Goal: Find specific page/section: Find specific page/section

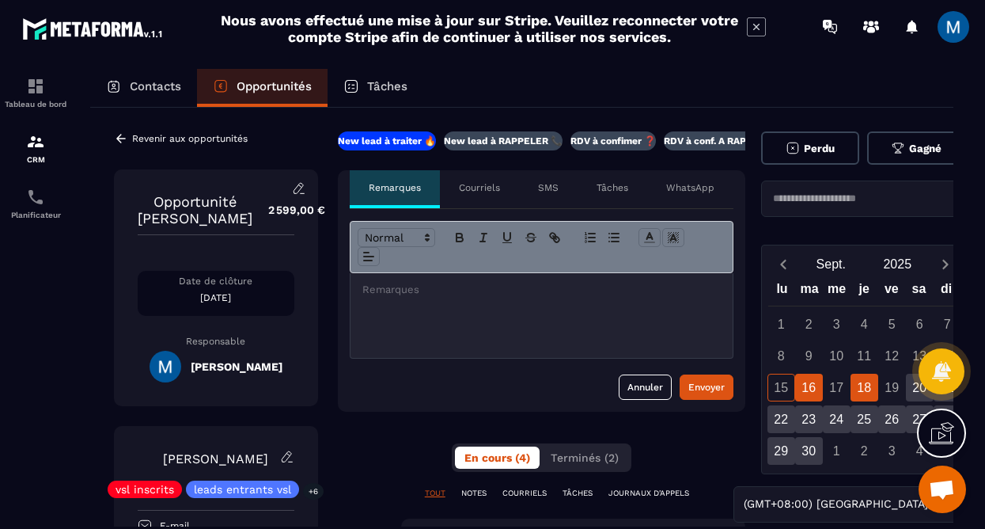
click at [868, 393] on div "18" at bounding box center [865, 388] width 28 height 28
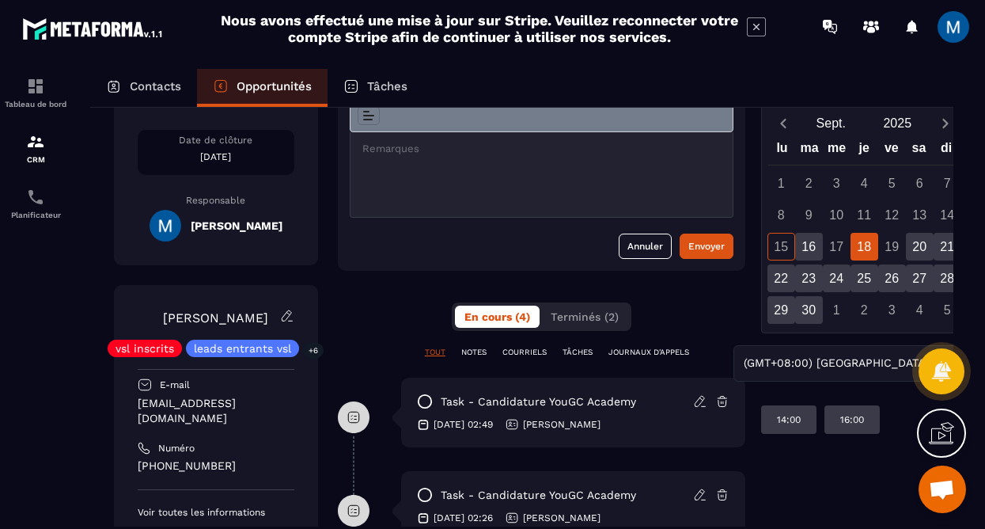
scroll to position [142, 0]
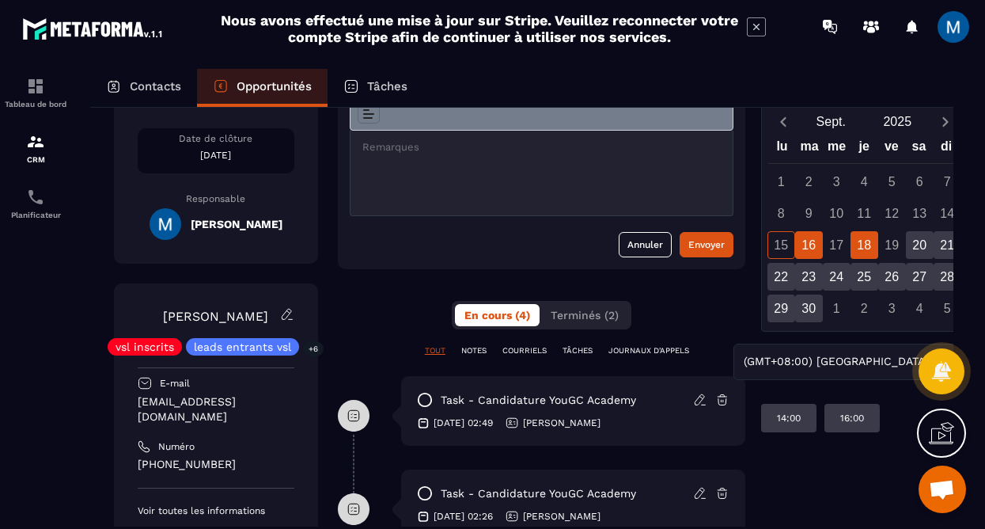
click at [814, 239] on div "16" at bounding box center [809, 245] width 28 height 28
click at [869, 247] on div "18" at bounding box center [865, 245] width 28 height 28
click at [919, 246] on div "20" at bounding box center [920, 245] width 28 height 28
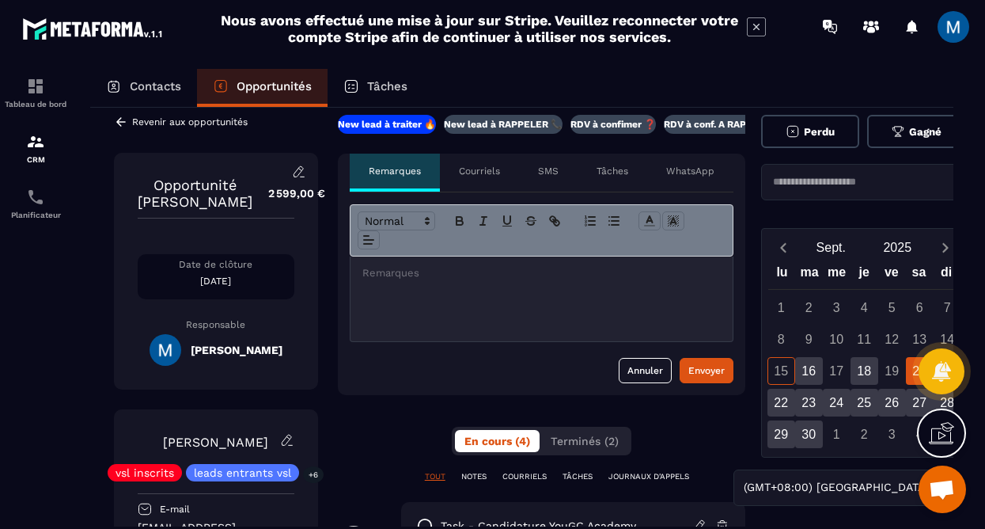
scroll to position [17, 7]
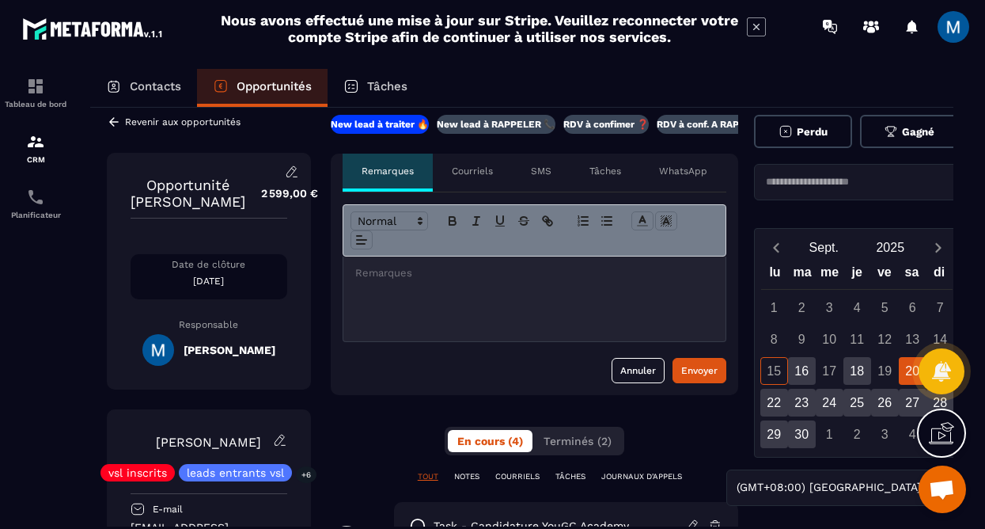
click at [921, 180] on input "Search for option" at bounding box center [857, 182] width 193 height 16
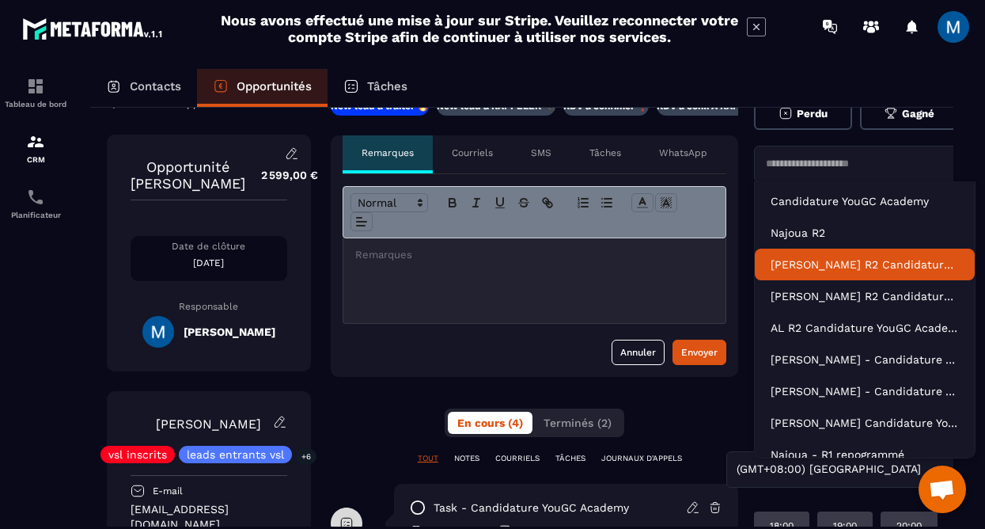
scroll to position [33, 7]
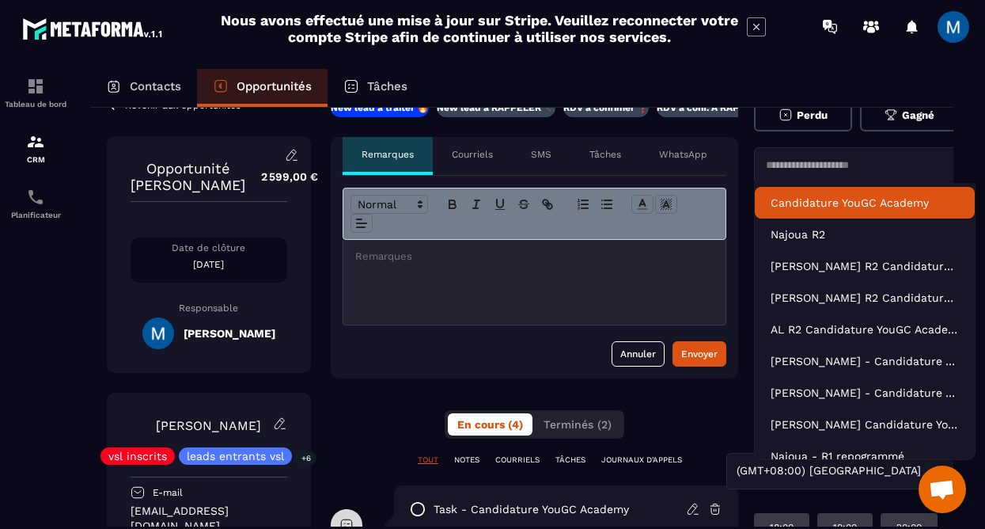
click at [849, 192] on li "Candidature YouGC Academy" at bounding box center [865, 203] width 220 height 32
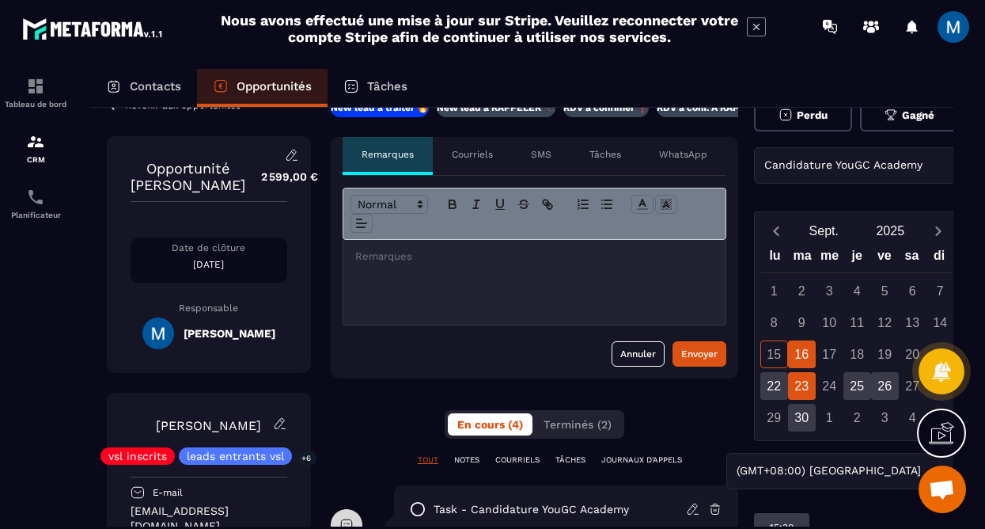
click at [806, 390] on div "23" at bounding box center [802, 386] width 28 height 28
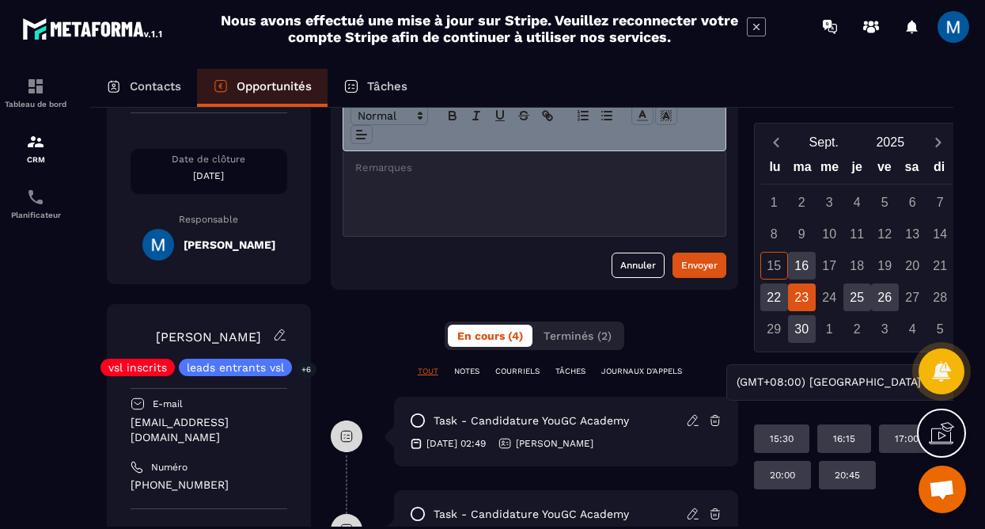
scroll to position [121, 7]
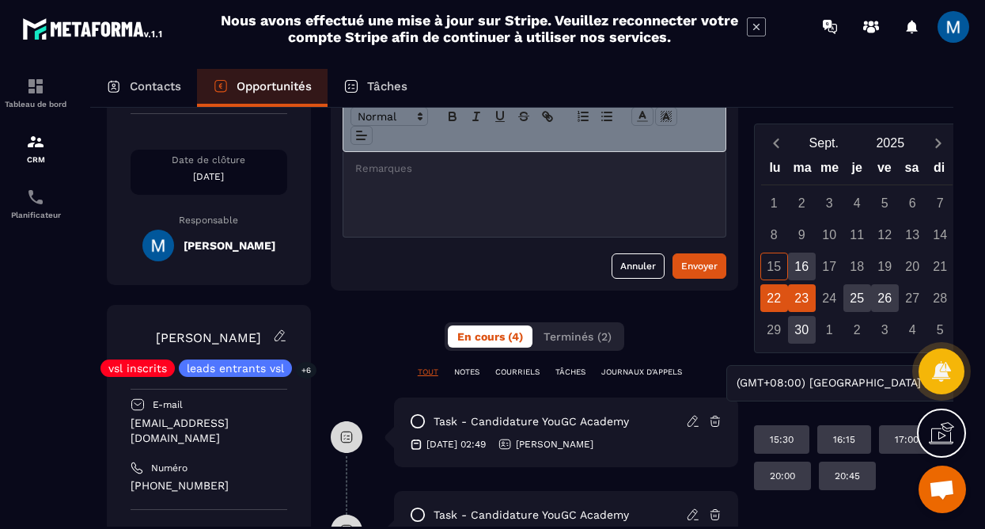
click at [770, 300] on div "22" at bounding box center [775, 298] width 28 height 28
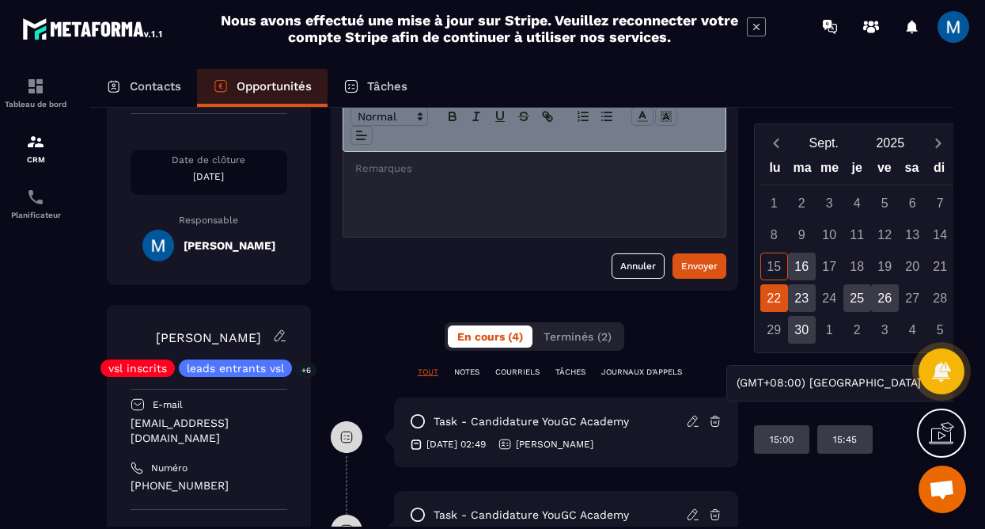
click at [861, 274] on div "18" at bounding box center [858, 266] width 28 height 28
click at [41, 157] on p "CRM" at bounding box center [35, 159] width 63 height 9
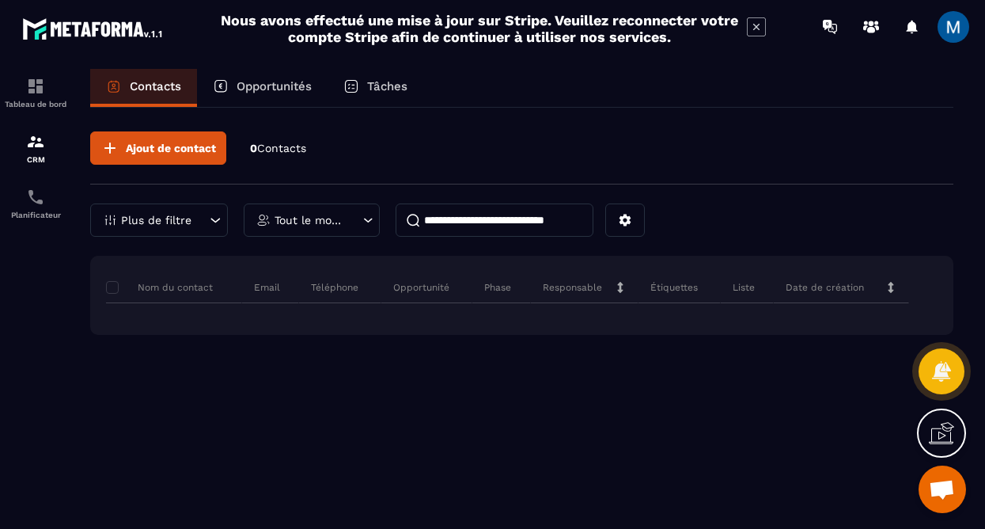
click at [267, 95] on div "Opportunités" at bounding box center [262, 88] width 131 height 38
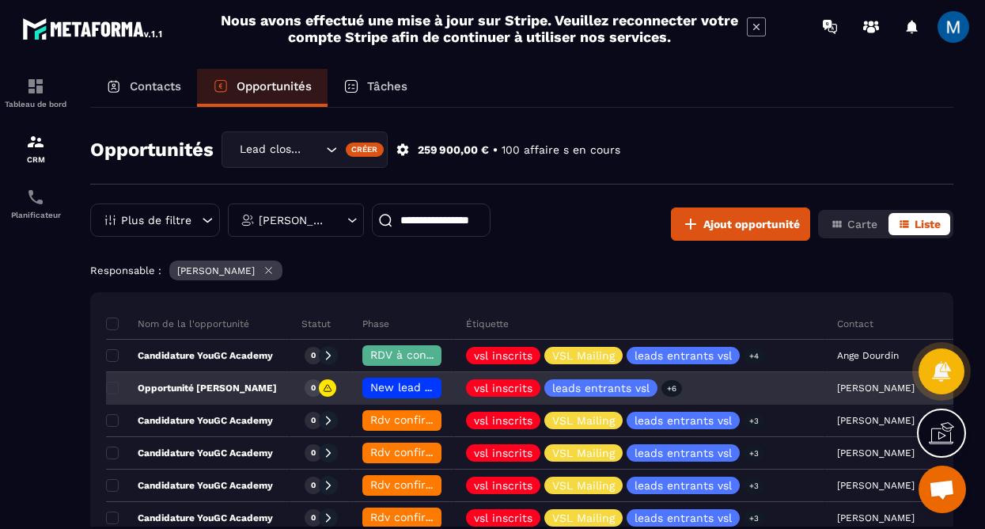
click at [264, 385] on p "Opportunité [PERSON_NAME]" at bounding box center [191, 388] width 171 height 13
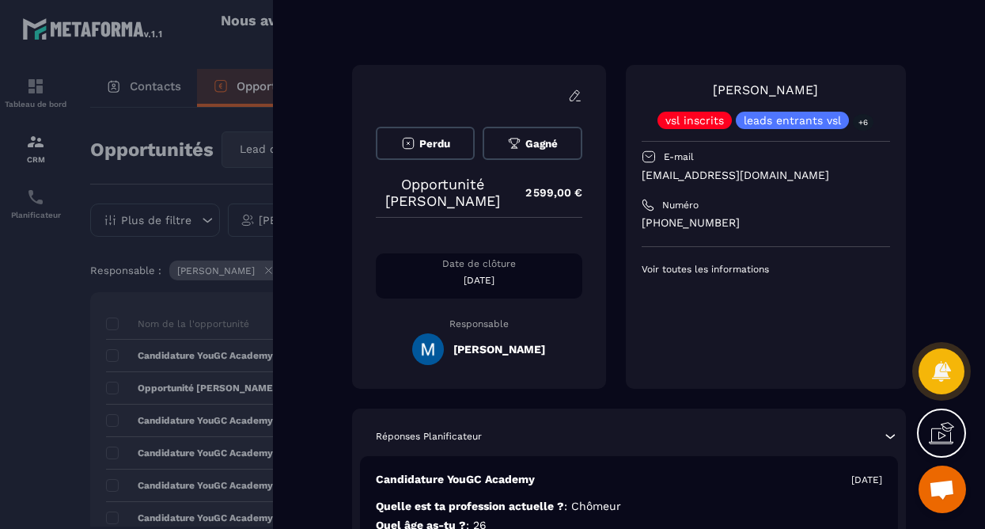
scroll to position [834, 0]
